Goal: Task Accomplishment & Management: Use online tool/utility

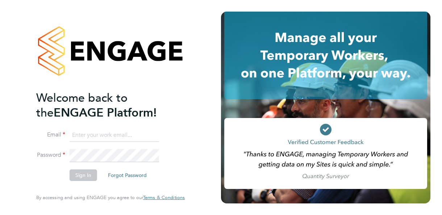
type input "HELEN.MCEVOY@JUSTICE.GOV.UK"
click at [177, 97] on div "Welcome back to the ENGAGE Platform! Email HELEN.MCEVOY@JUSTICE.GOV.UK Password…" at bounding box center [110, 106] width 149 height 189
click at [82, 172] on button "Sign In" at bounding box center [84, 176] width 28 height 12
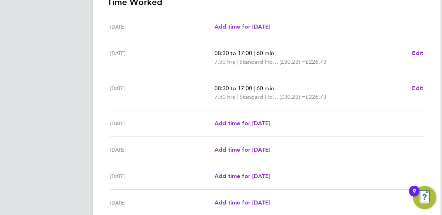
scroll to position [281, 0]
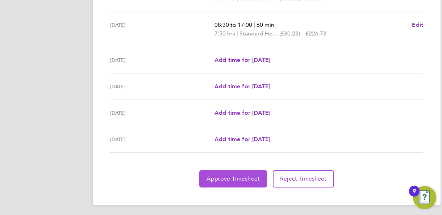
click at [237, 181] on button "Approve Timesheet" at bounding box center [233, 178] width 68 height 17
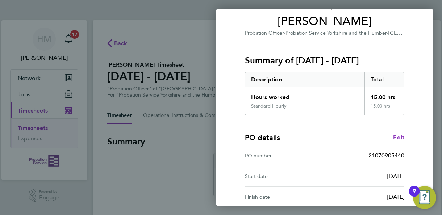
scroll to position [131, 0]
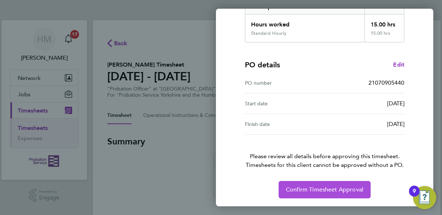
click at [303, 187] on span "Confirm Timesheet Approval" at bounding box center [325, 189] width 78 height 7
